Goal: Information Seeking & Learning: Learn about a topic

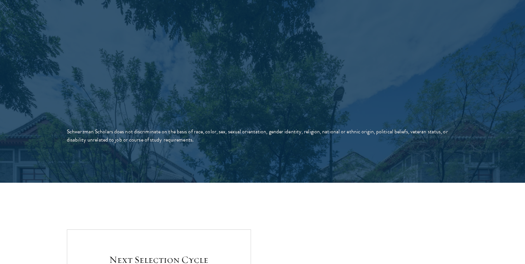
scroll to position [1511, 0]
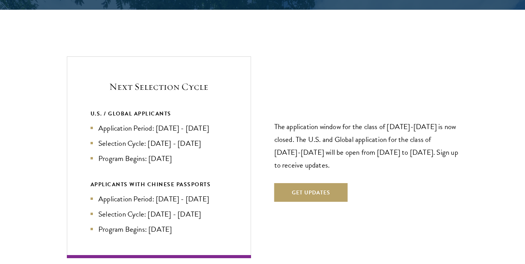
click at [192, 193] on li "Application Period: [DATE] - [DATE]" at bounding box center [159, 198] width 137 height 11
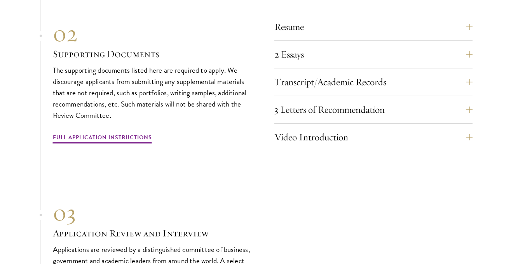
scroll to position [2448, 0]
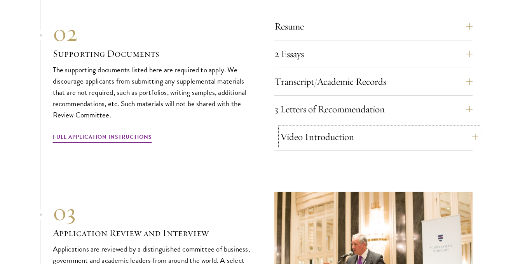
click at [452, 128] on button "Video Introduction" at bounding box center [379, 137] width 198 height 19
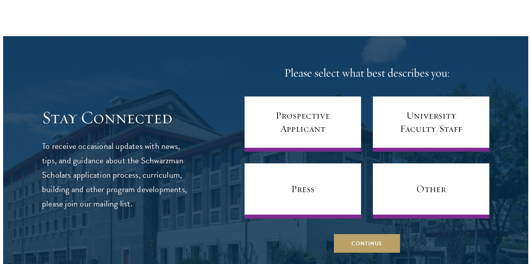
scroll to position [3117, 0]
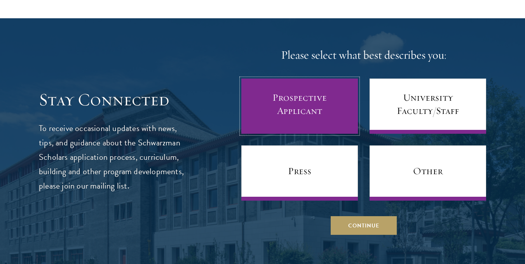
click at [306, 88] on link "Prospective Applicant" at bounding box center [300, 106] width 117 height 55
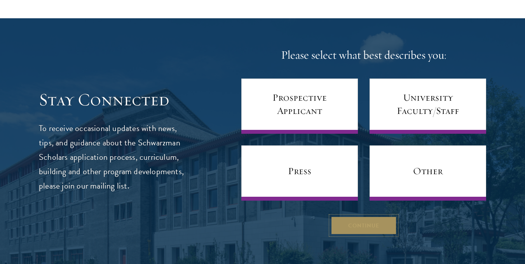
click at [344, 216] on button "Continue" at bounding box center [364, 225] width 66 height 19
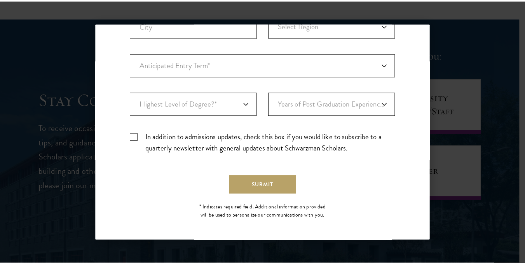
scroll to position [263, 0]
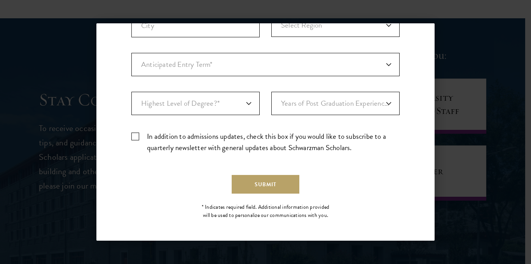
click at [466, 28] on div "Back Stay Connected Please select what best describes you: Prospective Applican…" at bounding box center [265, 131] width 531 height 217
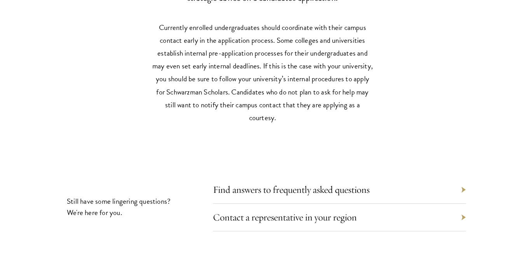
scroll to position [3512, 0]
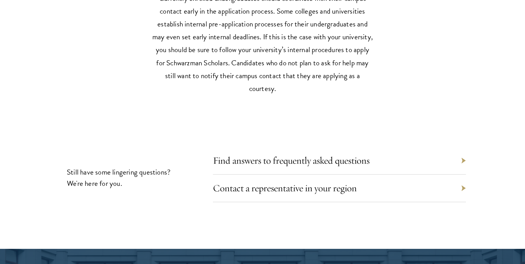
click at [259, 180] on div "Contact a representative in your region" at bounding box center [339, 189] width 253 height 28
click at [259, 182] on link "Contact a representative in your region" at bounding box center [291, 188] width 144 height 12
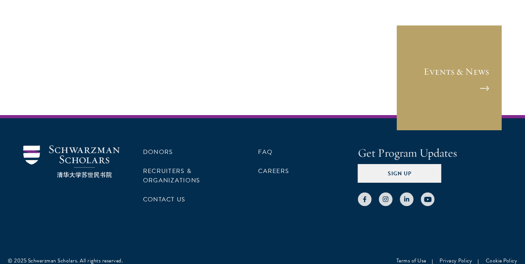
scroll to position [1283, 0]
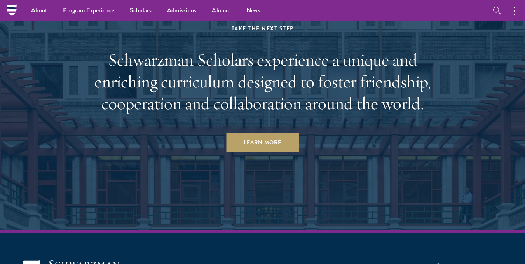
scroll to position [3711, 0]
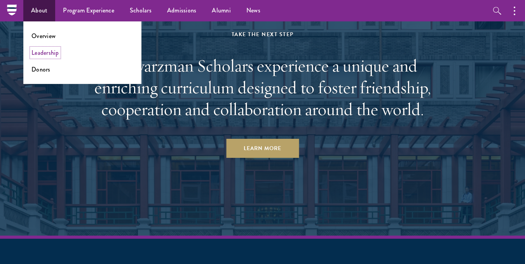
click at [48, 55] on link "Leadership" at bounding box center [46, 52] width 28 height 9
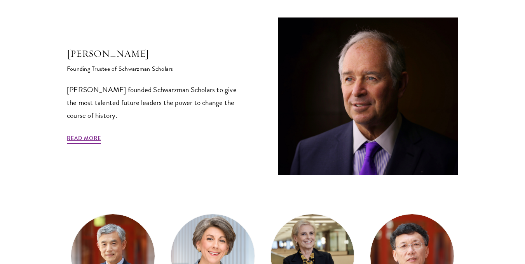
scroll to position [289, 0]
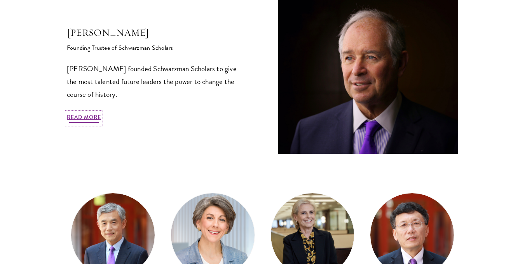
click at [93, 119] on link "Read More" at bounding box center [84, 118] width 34 height 12
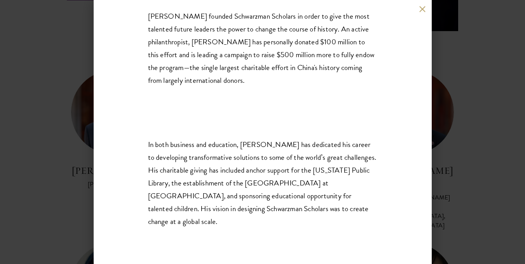
scroll to position [419, 0]
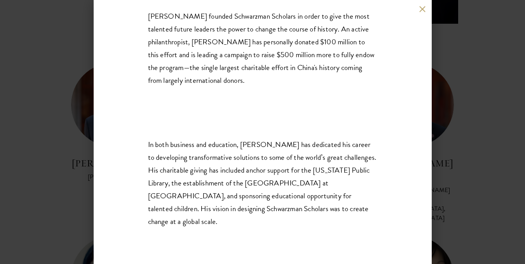
click at [457, 91] on div "Stephen A. Schwarzman Founding Trustee of Schwarzman Scholars Stephen A. Schwar…" at bounding box center [262, 132] width 525 height 264
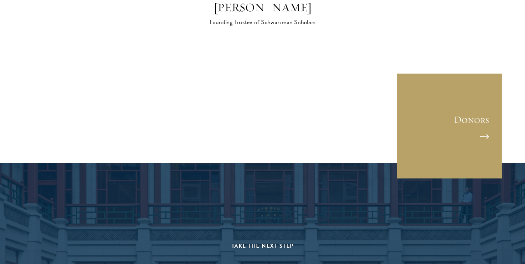
scroll to position [2382, 0]
